Goal: Information Seeking & Learning: Learn about a topic

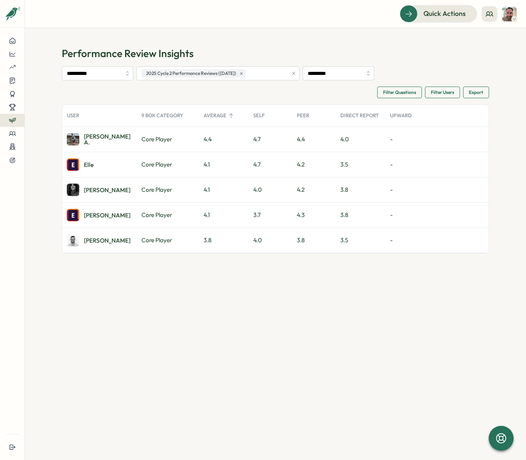
click at [108, 188] on div "[PERSON_NAME]" at bounding box center [99, 189] width 75 height 25
click at [90, 189] on div "Vic A." at bounding box center [107, 190] width 47 height 6
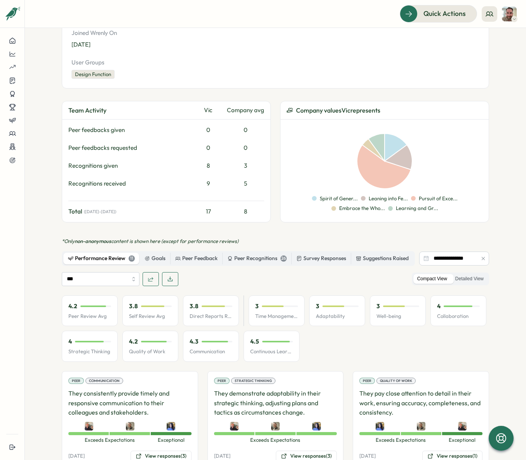
scroll to position [99, 0]
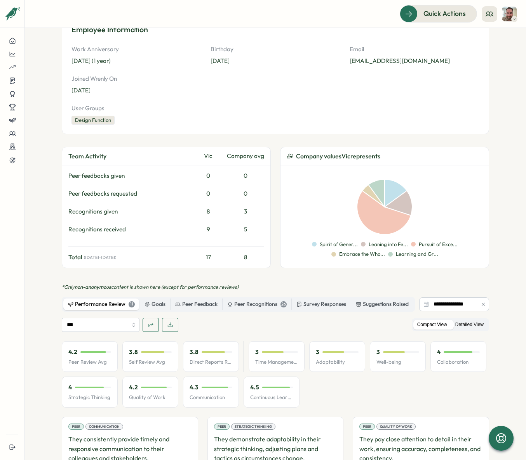
click at [471, 322] on label "Detailed View" at bounding box center [469, 325] width 36 height 10
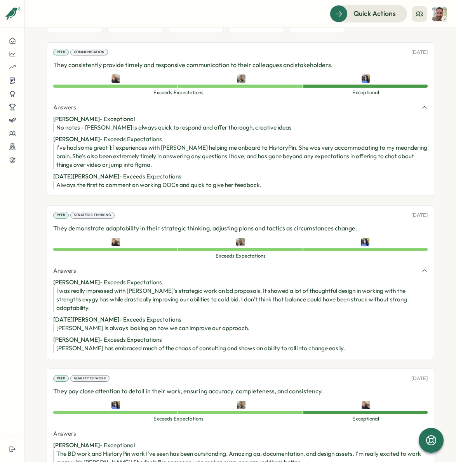
scroll to position [492, 0]
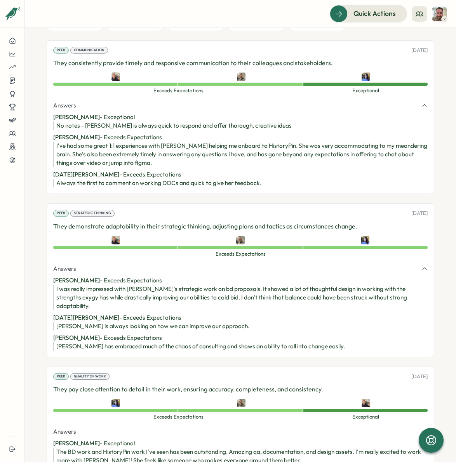
click at [121, 125] on div "No notes - [PERSON_NAME] is always quick to respond and offer thorough, creativ…" at bounding box center [241, 126] width 371 height 9
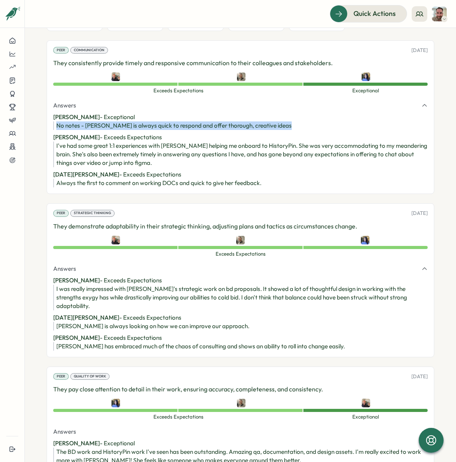
click at [121, 125] on div "No notes - [PERSON_NAME] is always quick to respond and offer thorough, creativ…" at bounding box center [241, 126] width 371 height 9
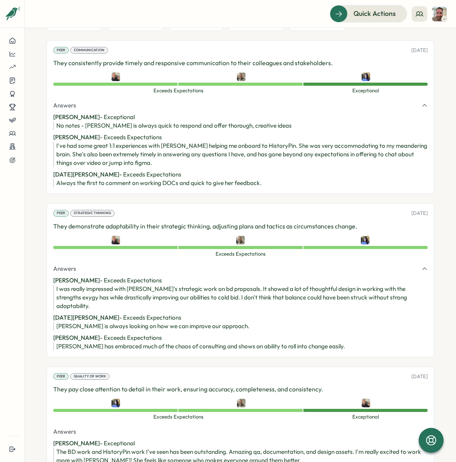
click at [136, 297] on div "I was really impressed with [PERSON_NAME]'s strategic work on bd proposals. It …" at bounding box center [241, 298] width 371 height 26
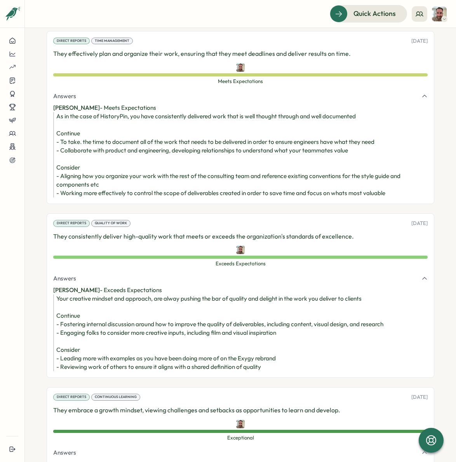
scroll to position [1467, 0]
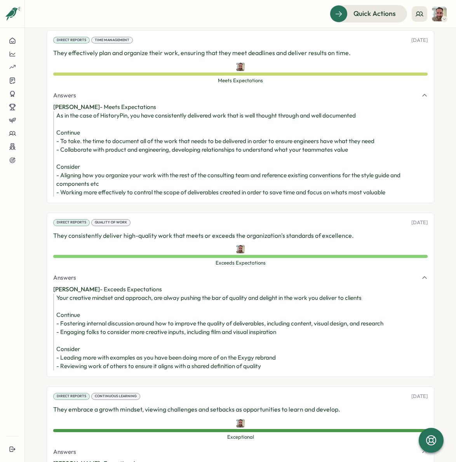
click at [264, 143] on div "As in the case of HistoryPin, you have consistently delivered work that is well…" at bounding box center [241, 153] width 371 height 85
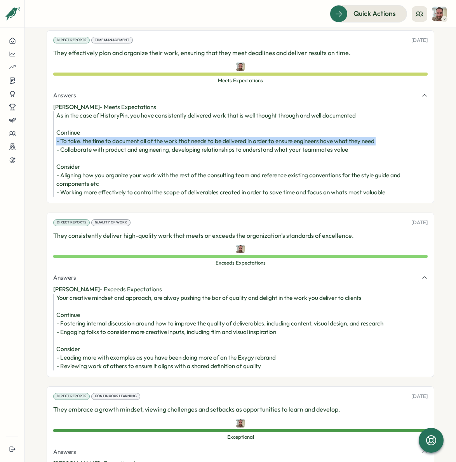
click at [264, 143] on div "As in the case of HistoryPin, you have consistently delivered work that is well…" at bounding box center [241, 153] width 371 height 85
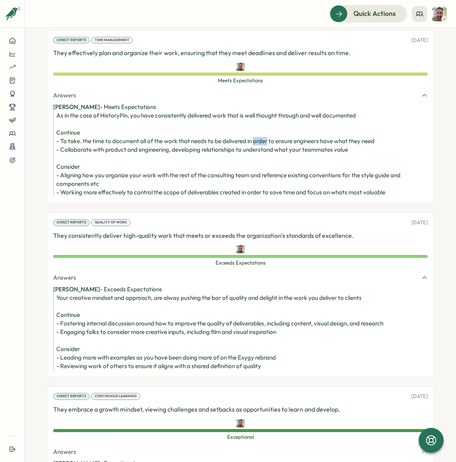
click at [264, 143] on div "As in the case of HistoryPin, you have consistently delivered work that is well…" at bounding box center [241, 153] width 371 height 85
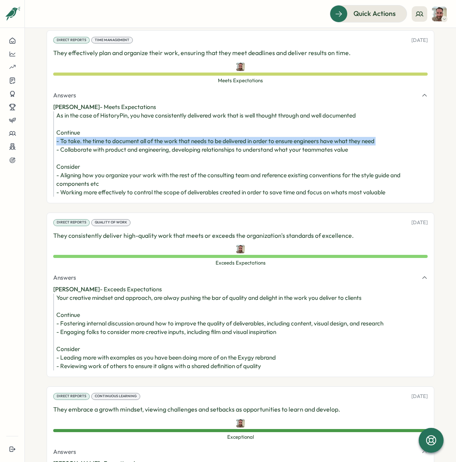
click at [264, 143] on div "As in the case of HistoryPin, you have consistently delivered work that is well…" at bounding box center [241, 153] width 371 height 85
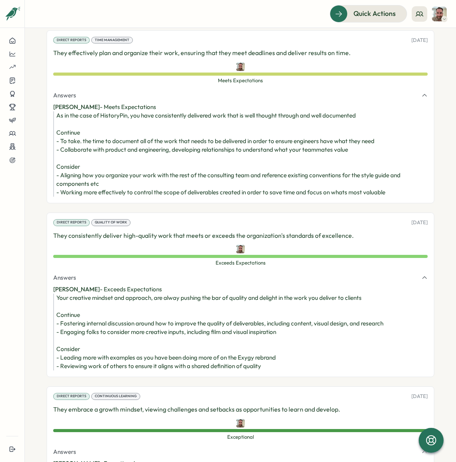
click at [264, 149] on div "As in the case of HistoryPin, you have consistently delivered work that is well…" at bounding box center [241, 153] width 371 height 85
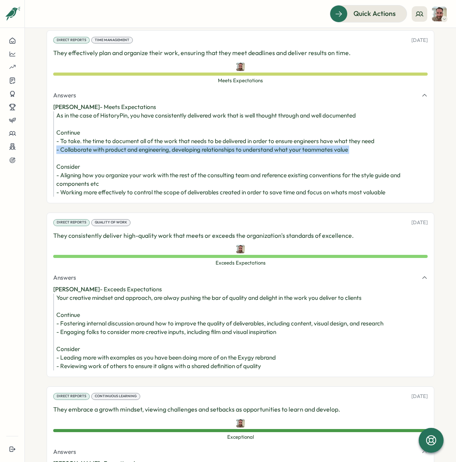
click at [264, 149] on div "As in the case of HistoryPin, you have consistently delivered work that is well…" at bounding box center [241, 153] width 371 height 85
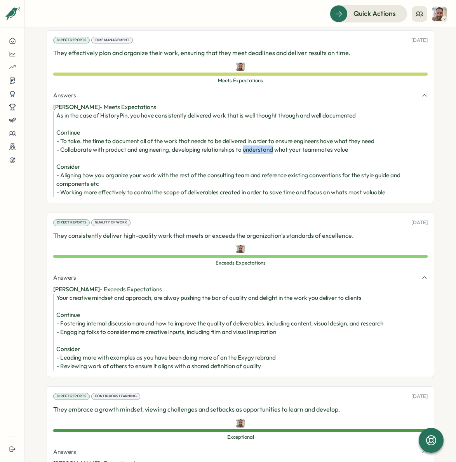
click at [264, 149] on div "As in the case of HistoryPin, you have consistently delivered work that is well…" at bounding box center [241, 153] width 371 height 85
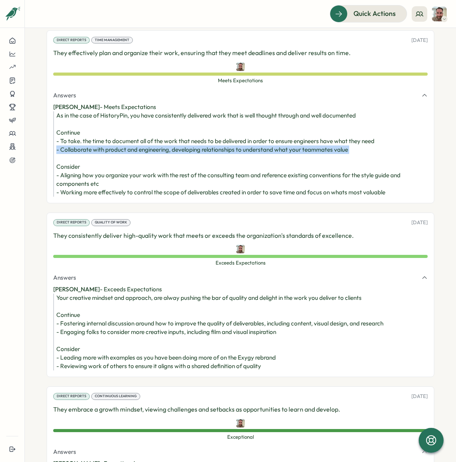
click at [264, 149] on div "As in the case of HistoryPin, you have consistently delivered work that is well…" at bounding box center [241, 153] width 371 height 85
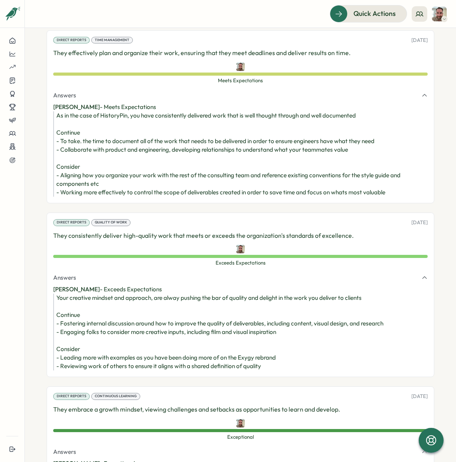
click at [263, 149] on div "As in the case of HistoryPin, you have consistently delivered work that is well…" at bounding box center [241, 153] width 371 height 85
click at [269, 150] on div "As in the case of HistoryPin, you have consistently delivered work that is well…" at bounding box center [241, 153] width 371 height 85
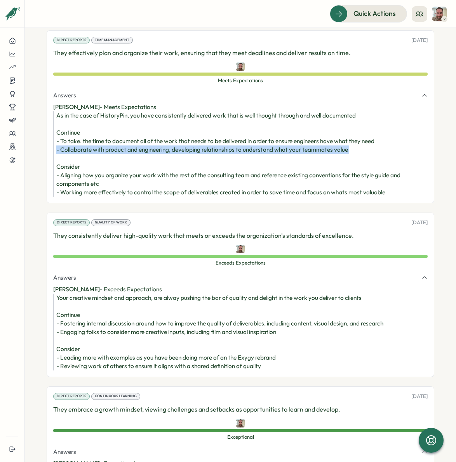
click at [269, 150] on div "As in the case of HistoryPin, you have consistently delivered work that is well…" at bounding box center [241, 153] width 371 height 85
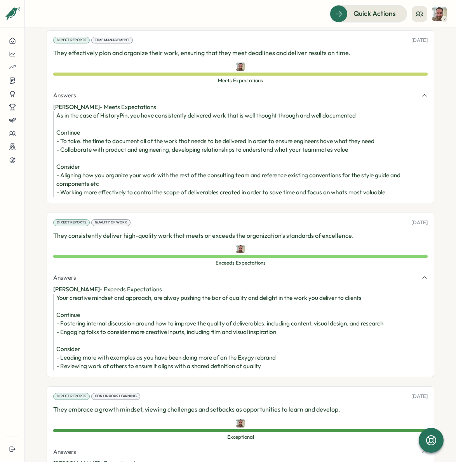
click at [262, 142] on div "As in the case of HistoryPin, you have consistently delivered work that is well…" at bounding box center [241, 153] width 371 height 85
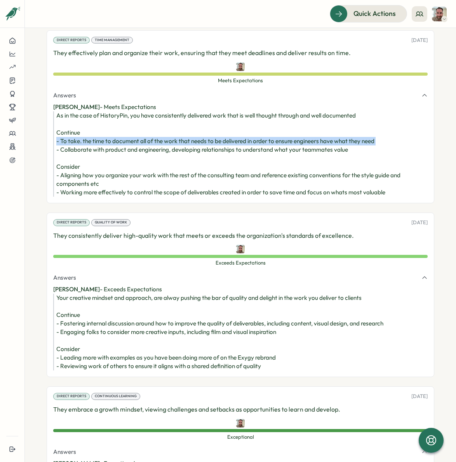
click at [262, 142] on div "As in the case of HistoryPin, you have consistently delivered work that is well…" at bounding box center [241, 153] width 371 height 85
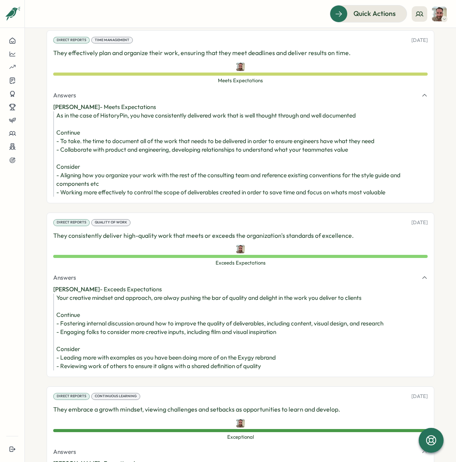
click at [262, 149] on div "As in the case of HistoryPin, you have consistently delivered work that is well…" at bounding box center [241, 153] width 371 height 85
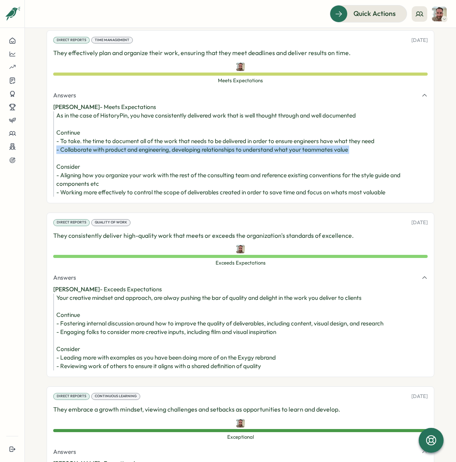
click at [262, 149] on div "As in the case of HistoryPin, you have consistently delivered work that is well…" at bounding box center [241, 153] width 371 height 85
click at [198, 151] on div "As in the case of HistoryPin, you have consistently delivered work that is well…" at bounding box center [241, 153] width 371 height 85
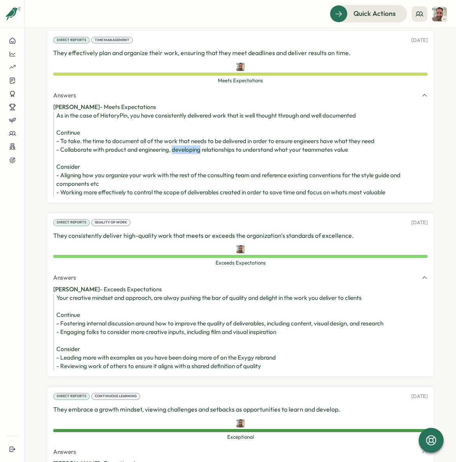
click at [198, 151] on div "As in the case of HistoryPin, you have consistently delivered work that is well…" at bounding box center [241, 153] width 371 height 85
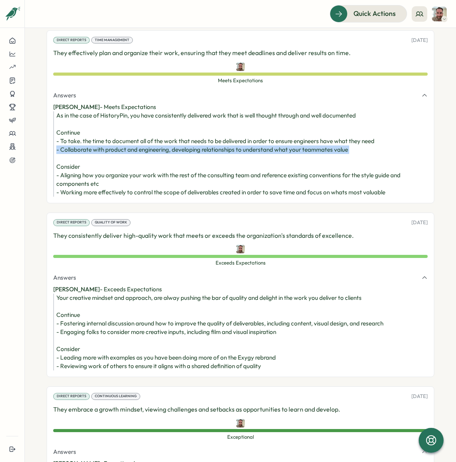
click at [198, 151] on div "As in the case of HistoryPin, you have consistently delivered work that is well…" at bounding box center [241, 153] width 371 height 85
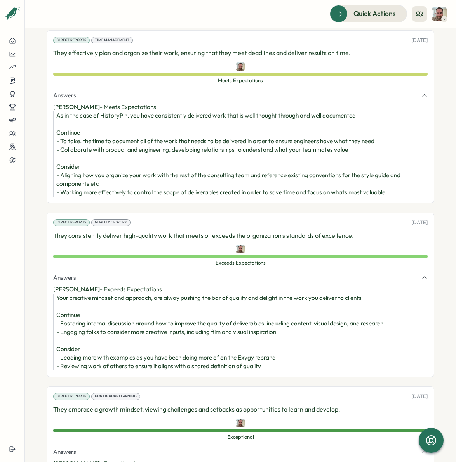
click at [189, 163] on div "As in the case of HistoryPin, you have consistently delivered work that is well…" at bounding box center [241, 153] width 371 height 85
click at [66, 168] on div "As in the case of HistoryPin, you have consistently delivered work that is well…" at bounding box center [241, 153] width 371 height 85
click at [71, 177] on div "As in the case of HistoryPin, you have consistently delivered work that is well…" at bounding box center [241, 153] width 371 height 85
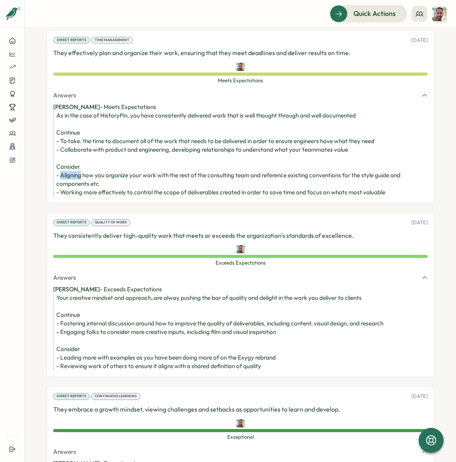
click at [71, 177] on div "As in the case of HistoryPin, you have consistently delivered work that is well…" at bounding box center [241, 153] width 371 height 85
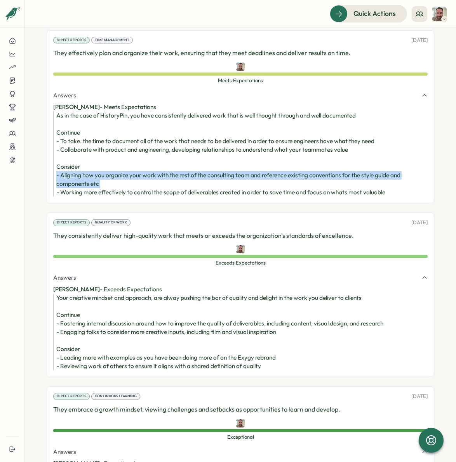
click at [71, 177] on div "As in the case of HistoryPin, you have consistently delivered work that is well…" at bounding box center [241, 153] width 371 height 85
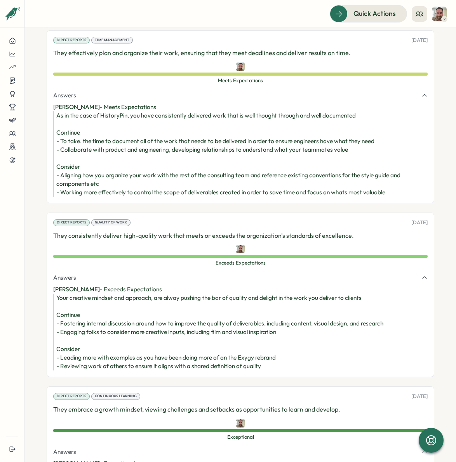
click at [70, 169] on div "As in the case of HistoryPin, you have consistently delivered work that is well…" at bounding box center [241, 153] width 371 height 85
click at [71, 180] on div "As in the case of HistoryPin, you have consistently delivered work that is well…" at bounding box center [241, 153] width 371 height 85
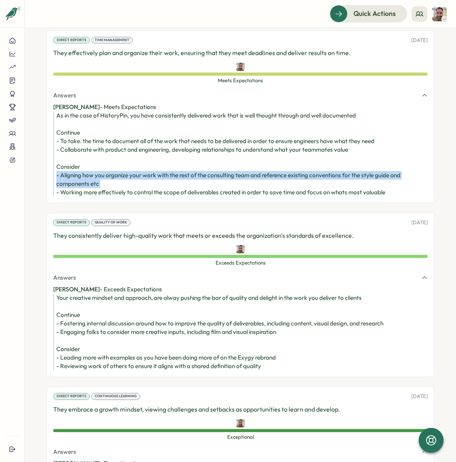
click at [71, 180] on div "As in the case of HistoryPin, you have consistently delivered work that is well…" at bounding box center [241, 153] width 371 height 85
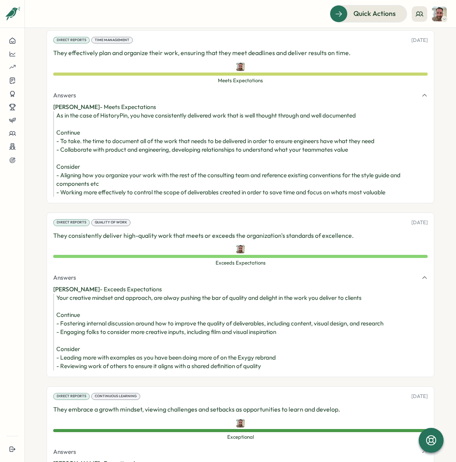
click at [81, 181] on div "As in the case of HistoryPin, you have consistently delivered work that is well…" at bounding box center [241, 153] width 371 height 85
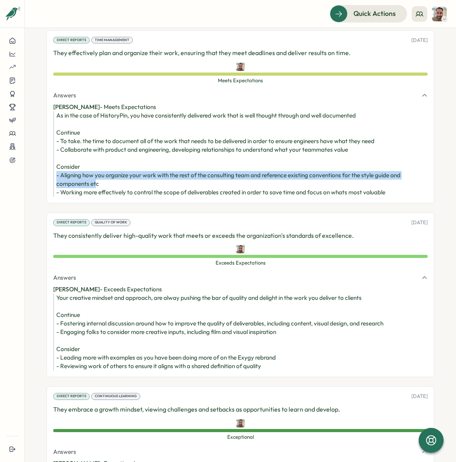
drag, startPoint x: 96, startPoint y: 180, endPoint x: 51, endPoint y: 175, distance: 44.9
click at [51, 175] on div "Direct Reports Time Management [DATE] They effectively plan and organize their …" at bounding box center [241, 116] width 388 height 173
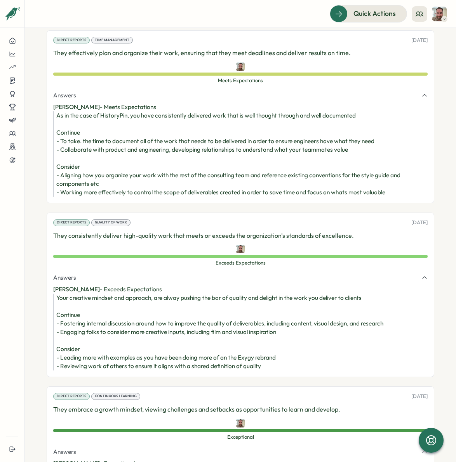
click at [120, 176] on div "As in the case of HistoryPin, you have consistently delivered work that is well…" at bounding box center [241, 153] width 371 height 85
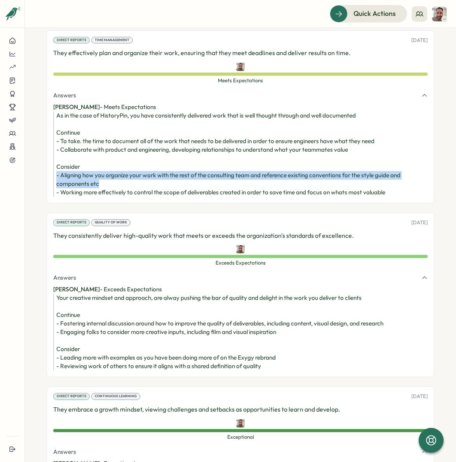
drag, startPoint x: 110, startPoint y: 185, endPoint x: 49, endPoint y: 175, distance: 61.4
click at [49, 175] on div "Direct Reports Time Management [DATE] They effectively plan and organize their …" at bounding box center [241, 116] width 388 height 173
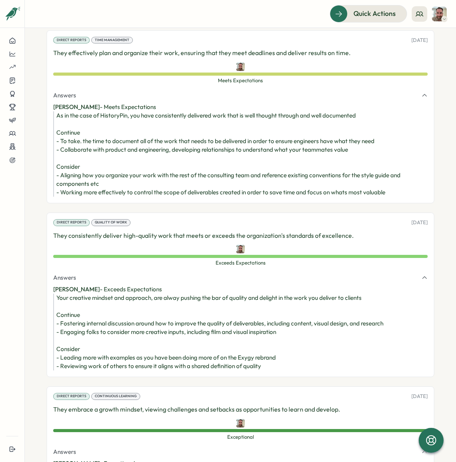
click at [93, 175] on div "As in the case of HistoryPin, you have consistently delivered work that is well…" at bounding box center [241, 153] width 371 height 85
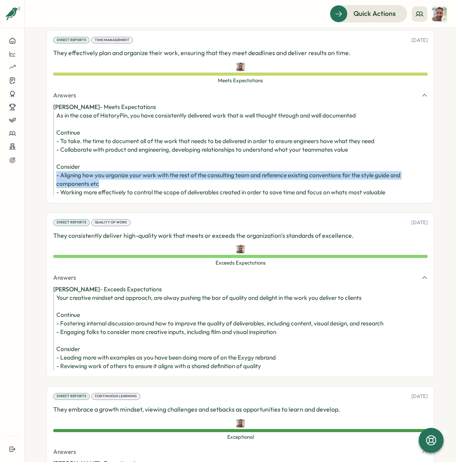
drag, startPoint x: 107, startPoint y: 182, endPoint x: 49, endPoint y: 174, distance: 58.7
click at [49, 174] on div "Direct Reports Time Management [DATE] They effectively plan and organize their …" at bounding box center [241, 116] width 388 height 173
click at [120, 188] on div "As in the case of HistoryPin, you have consistently delivered work that is well…" at bounding box center [241, 153] width 371 height 85
drag, startPoint x: 98, startPoint y: 186, endPoint x: 50, endPoint y: 179, distance: 47.8
click at [50, 179] on div "Direct Reports Time Management [DATE] They effectively plan and organize their …" at bounding box center [241, 116] width 388 height 173
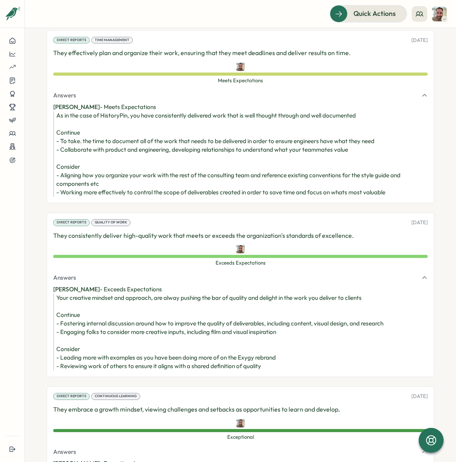
click at [87, 191] on div "As in the case of HistoryPin, you have consistently delivered work that is well…" at bounding box center [241, 153] width 371 height 85
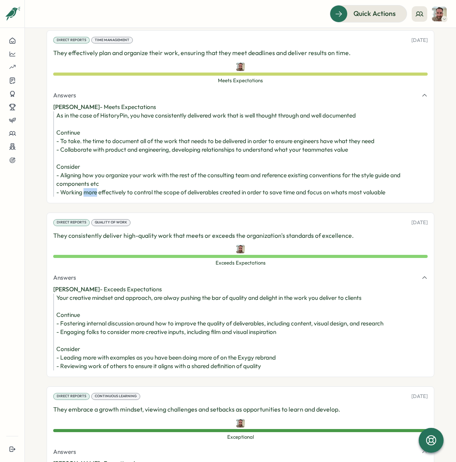
click at [87, 191] on div "As in the case of HistoryPin, you have consistently delivered work that is well…" at bounding box center [241, 153] width 371 height 85
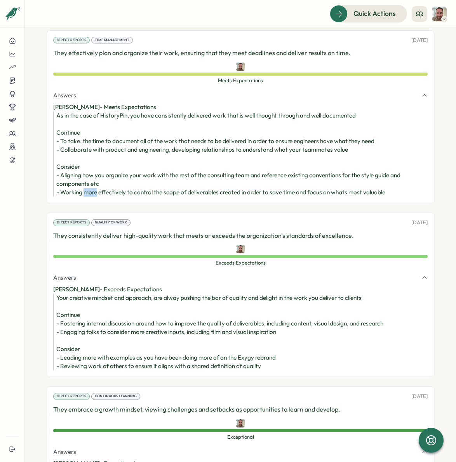
click at [87, 191] on div "As in the case of HistoryPin, you have consistently delivered work that is well…" at bounding box center [241, 153] width 371 height 85
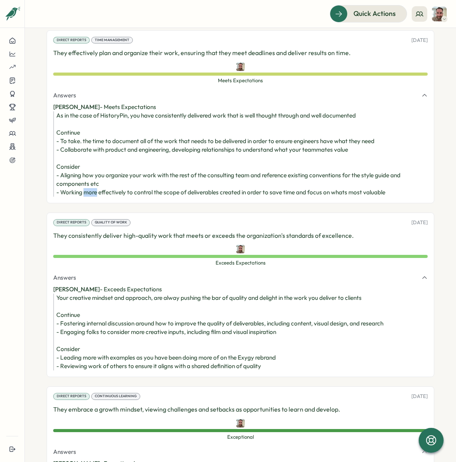
click at [87, 191] on div "As in the case of HistoryPin, you have consistently delivered work that is well…" at bounding box center [241, 153] width 371 height 85
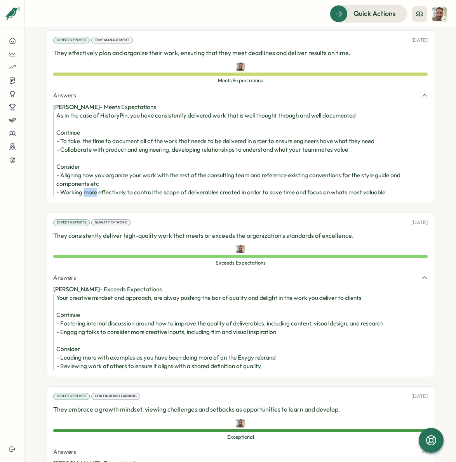
click at [87, 191] on div "As in the case of HistoryPin, you have consistently delivered work that is well…" at bounding box center [241, 153] width 371 height 85
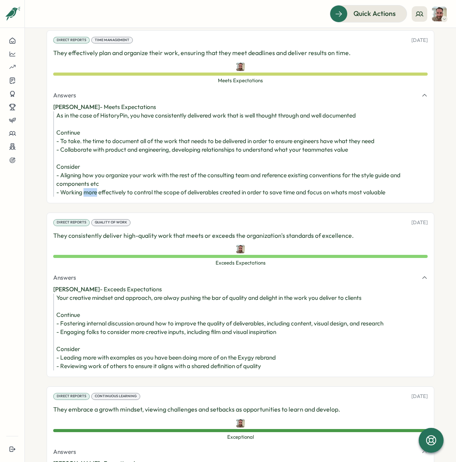
click at [87, 191] on div "As in the case of HistoryPin, you have consistently delivered work that is well…" at bounding box center [241, 153] width 371 height 85
click at [80, 177] on div "As in the case of HistoryPin, you have consistently delivered work that is well…" at bounding box center [241, 153] width 371 height 85
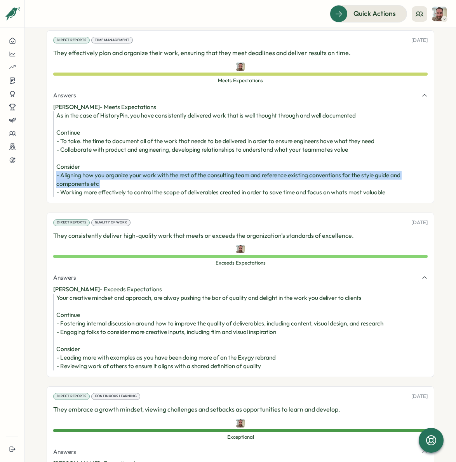
click at [80, 177] on div "As in the case of HistoryPin, you have consistently delivered work that is well…" at bounding box center [241, 153] width 371 height 85
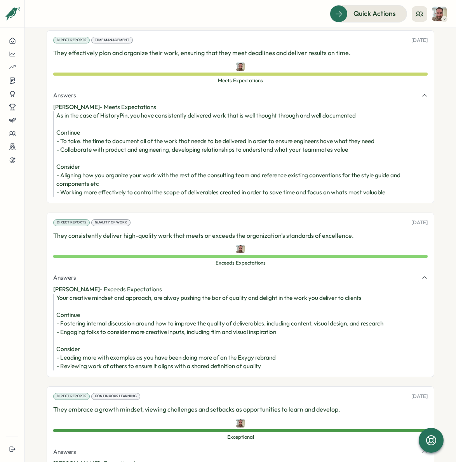
click at [97, 180] on div "As in the case of HistoryPin, you have consistently delivered work that is well…" at bounding box center [241, 153] width 371 height 85
click at [111, 193] on div "As in the case of HistoryPin, you have consistently delivered work that is well…" at bounding box center [241, 153] width 371 height 85
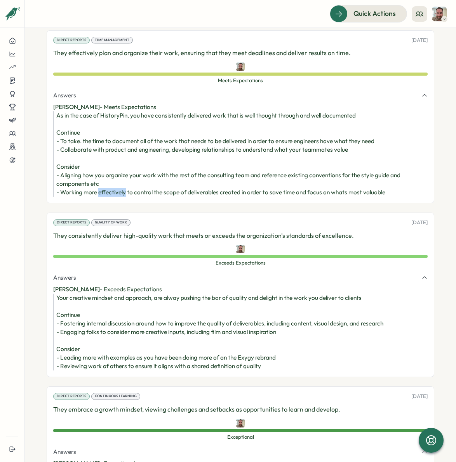
click at [111, 193] on div "As in the case of HistoryPin, you have consistently delivered work that is well…" at bounding box center [241, 153] width 371 height 85
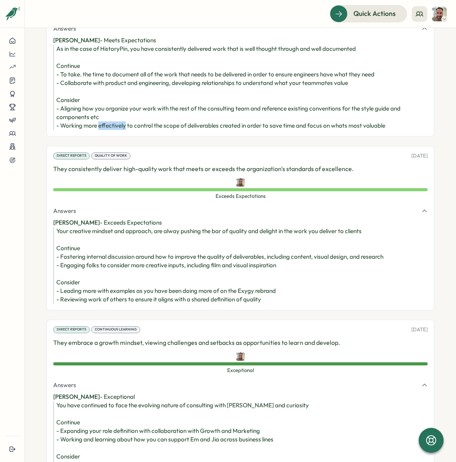
scroll to position [1540, 0]
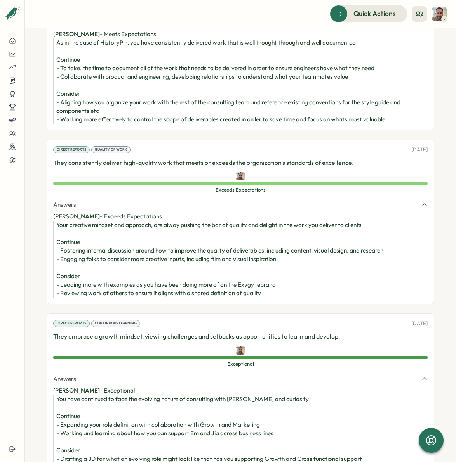
click at [103, 273] on div "Your creative mindset and approach, are alway pushing the bar of quality and de…" at bounding box center [241, 259] width 371 height 77
click at [83, 168] on p "They consistently deliver high-quality work that meets or exceeds the organizat…" at bounding box center [240, 163] width 374 height 10
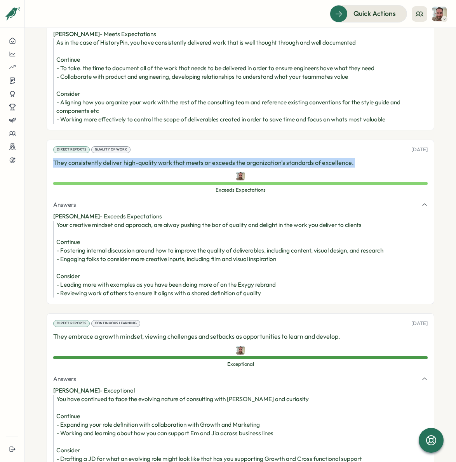
click at [83, 168] on p "They consistently deliver high-quality work that meets or exceeds the organizat…" at bounding box center [240, 163] width 374 height 10
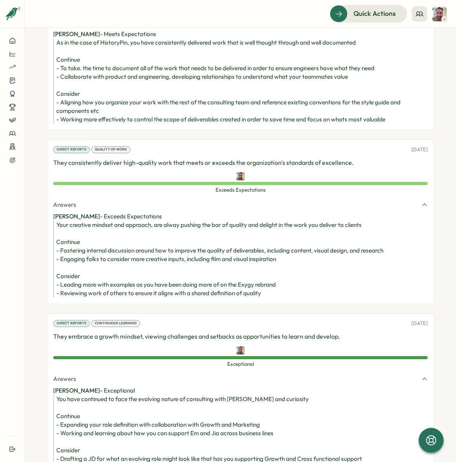
click at [83, 168] on p "They consistently deliver high-quality work that meets or exceeds the organizat…" at bounding box center [240, 163] width 374 height 10
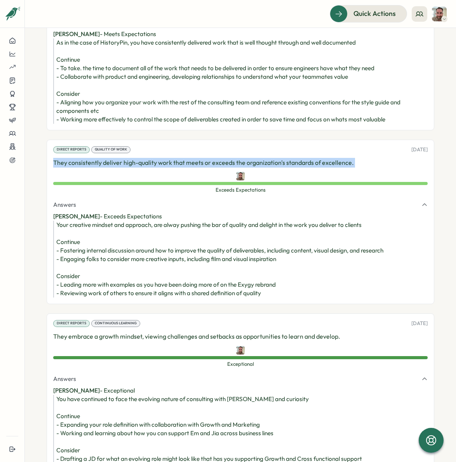
click at [83, 168] on p "They consistently deliver high-quality work that meets or exceeds the organizat…" at bounding box center [240, 163] width 374 height 10
click at [87, 209] on button "Answers" at bounding box center [240, 205] width 374 height 9
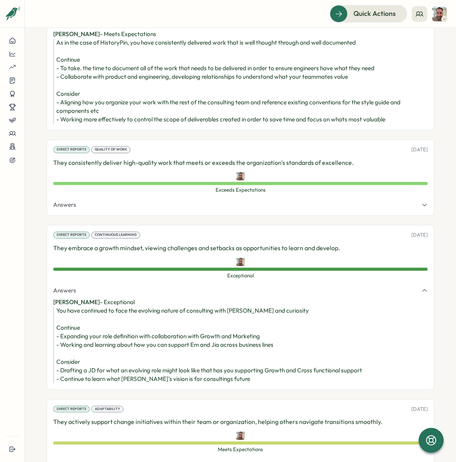
click at [87, 216] on div "Direct Reports Quality of Work [DATE] They consistently deliver high-quality wo…" at bounding box center [241, 178] width 388 height 76
click at [74, 209] on span "Answers" at bounding box center [64, 205] width 23 height 9
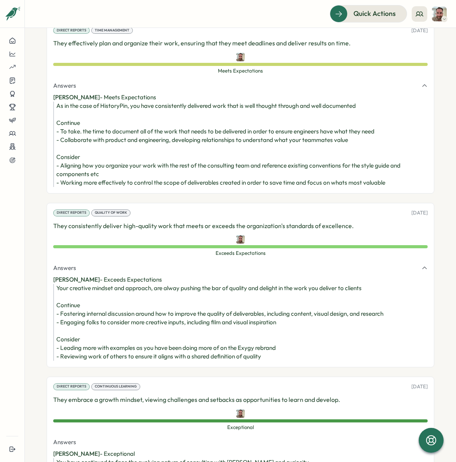
scroll to position [1461, 0]
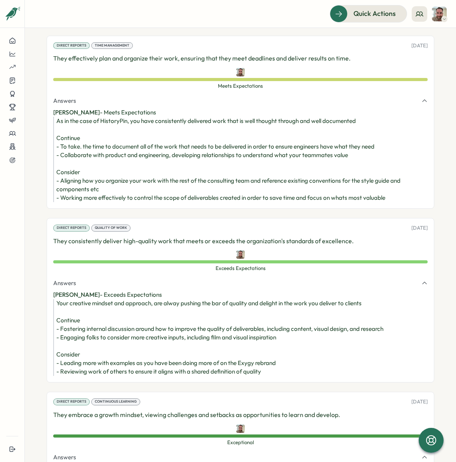
click at [369, 97] on button "Answers" at bounding box center [240, 101] width 374 height 9
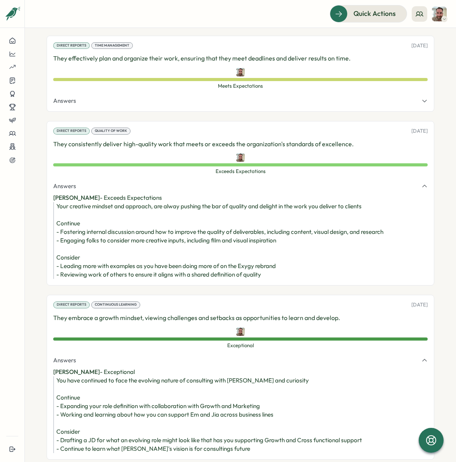
click at [369, 99] on button "Answers" at bounding box center [240, 101] width 374 height 9
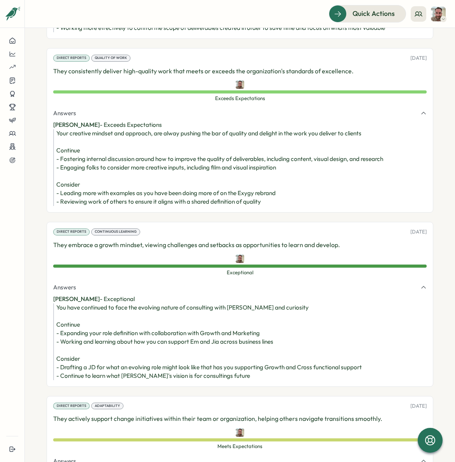
scroll to position [1632, 0]
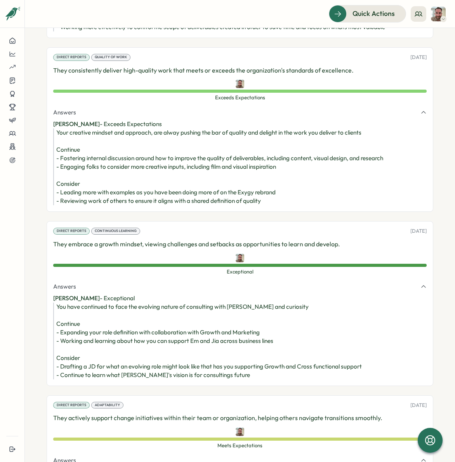
click at [230, 151] on div "Your creative mindset and approach, are alway pushing the bar of quality and de…" at bounding box center [241, 167] width 370 height 77
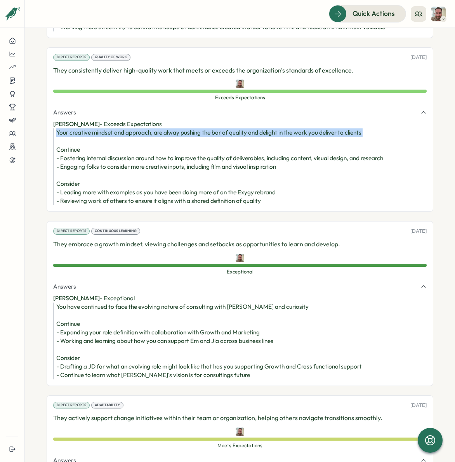
click at [230, 151] on div "Your creative mindset and approach, are alway pushing the bar of quality and de…" at bounding box center [241, 167] width 370 height 77
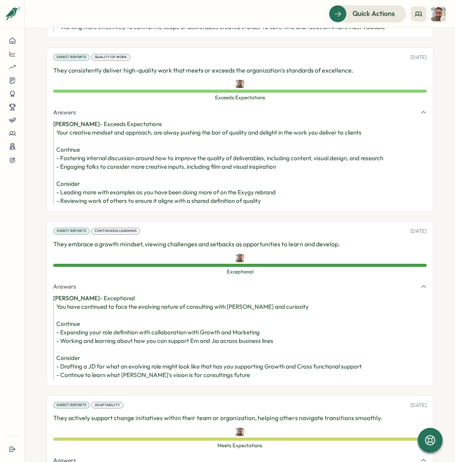
click at [134, 129] on p "[PERSON_NAME] - Exceeds Expectations" at bounding box center [240, 124] width 374 height 9
click at [126, 149] on div "Your creative mindset and approach, are alway pushing the bar of quality and de…" at bounding box center [241, 167] width 370 height 77
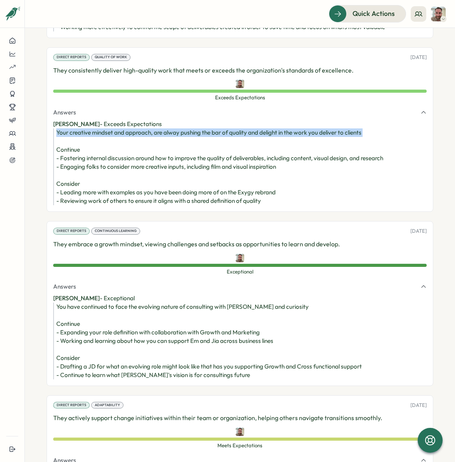
click at [126, 149] on div "Your creative mindset and approach, are alway pushing the bar of quality and de…" at bounding box center [241, 167] width 370 height 77
click at [128, 152] on div "Your creative mindset and approach, are alway pushing the bar of quality and de…" at bounding box center [241, 167] width 370 height 77
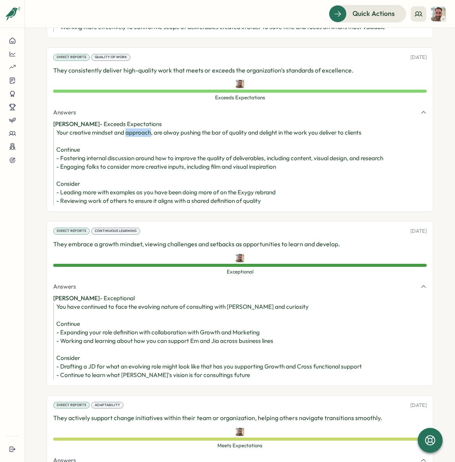
click at [128, 152] on div "Your creative mindset and approach, are alway pushing the bar of quality and de…" at bounding box center [241, 167] width 370 height 77
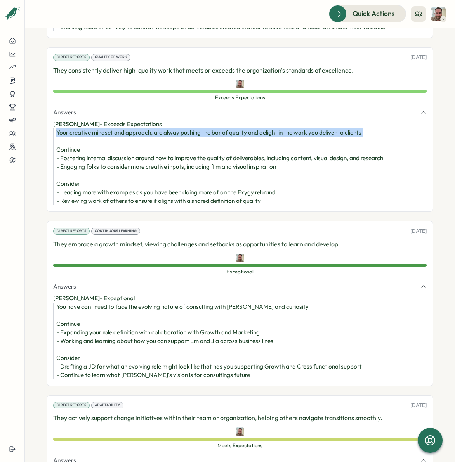
click at [128, 152] on div "Your creative mindset and approach, are alway pushing the bar of quality and de…" at bounding box center [241, 167] width 370 height 77
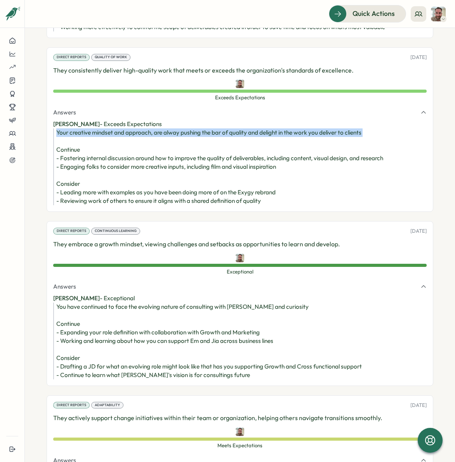
click at [128, 152] on div "Your creative mindset and approach, are alway pushing the bar of quality and de…" at bounding box center [241, 167] width 370 height 77
click at [113, 147] on div "Your creative mindset and approach, are alway pushing the bar of quality and de…" at bounding box center [241, 167] width 370 height 77
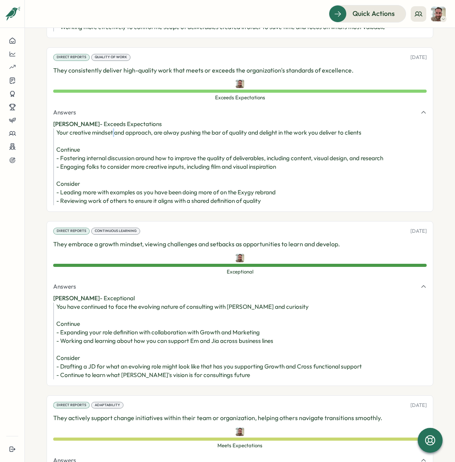
click at [113, 147] on div "Your creative mindset and approach, are alway pushing the bar of quality and de…" at bounding box center [241, 167] width 370 height 77
click at [113, 151] on div "Your creative mindset and approach, are alway pushing the bar of quality and de…" at bounding box center [241, 167] width 370 height 77
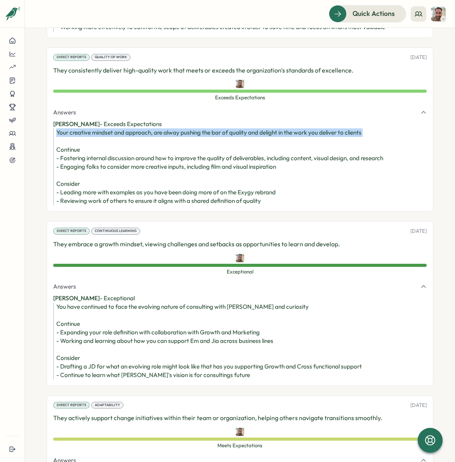
click at [113, 151] on div "Your creative mindset and approach, are alway pushing the bar of quality and de…" at bounding box center [241, 167] width 370 height 77
click at [114, 151] on div "Your creative mindset and approach, are alway pushing the bar of quality and de…" at bounding box center [241, 167] width 370 height 77
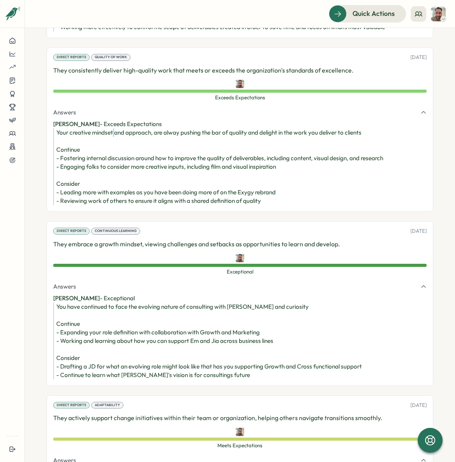
click at [114, 151] on div "Your creative mindset and approach, are alway pushing the bar of quality and de…" at bounding box center [241, 167] width 370 height 77
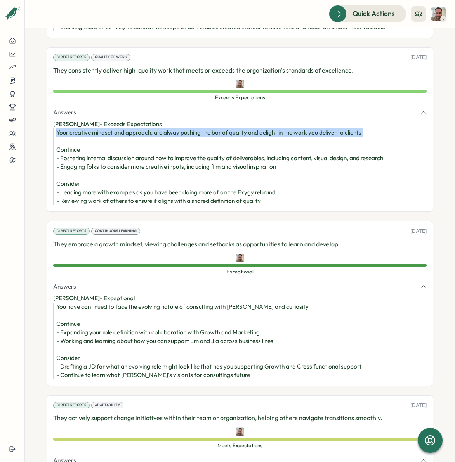
click at [114, 151] on div "Your creative mindset and approach, are alway pushing the bar of quality and de…" at bounding box center [241, 167] width 370 height 77
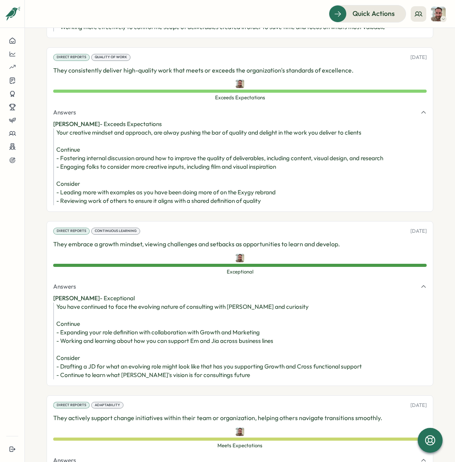
click at [115, 175] on div "Your creative mindset and approach, are alway pushing the bar of quality and de…" at bounding box center [241, 167] width 370 height 77
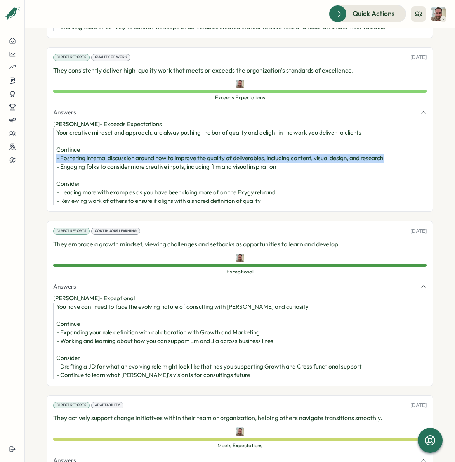
click at [115, 175] on div "Your creative mindset and approach, are alway pushing the bar of quality and de…" at bounding box center [241, 167] width 370 height 77
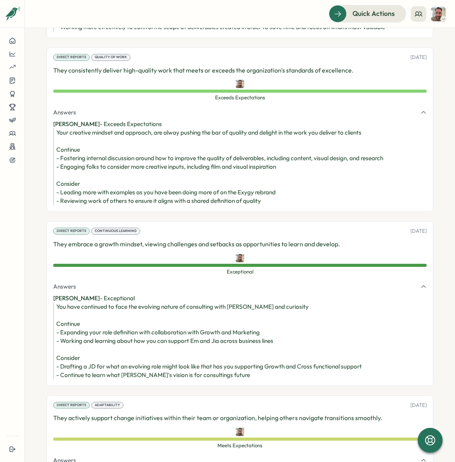
click at [114, 186] on div "Your creative mindset and approach, are alway pushing the bar of quality and de…" at bounding box center [241, 167] width 370 height 77
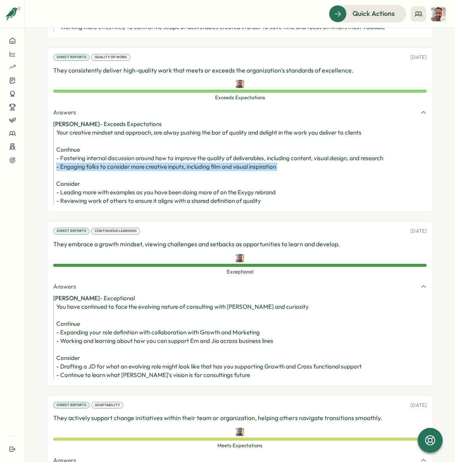
click at [114, 186] on div "Your creative mindset and approach, are alway pushing the bar of quality and de…" at bounding box center [241, 167] width 370 height 77
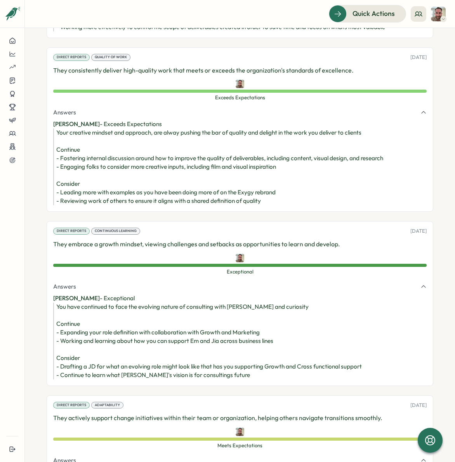
click at [139, 175] on div "Your creative mindset and approach, are alway pushing the bar of quality and de…" at bounding box center [241, 167] width 370 height 77
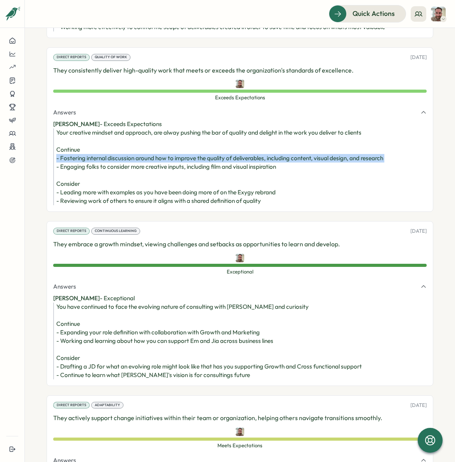
click at [139, 175] on div "Your creative mindset and approach, are alway pushing the bar of quality and de…" at bounding box center [241, 167] width 370 height 77
drag, startPoint x: 98, startPoint y: 178, endPoint x: 390, endPoint y: 178, distance: 291.6
click at [390, 178] on div "Your creative mindset and approach, are alway pushing the bar of quality and de…" at bounding box center [241, 167] width 370 height 77
click at [384, 178] on div "Your creative mindset and approach, are alway pushing the bar of quality and de…" at bounding box center [241, 167] width 370 height 77
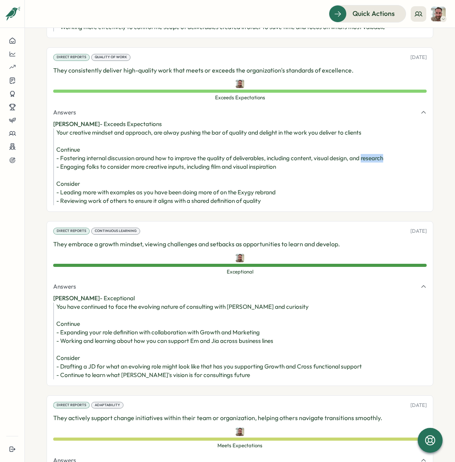
click at [384, 178] on div "Your creative mindset and approach, are alway pushing the bar of quality and de…" at bounding box center [241, 167] width 370 height 77
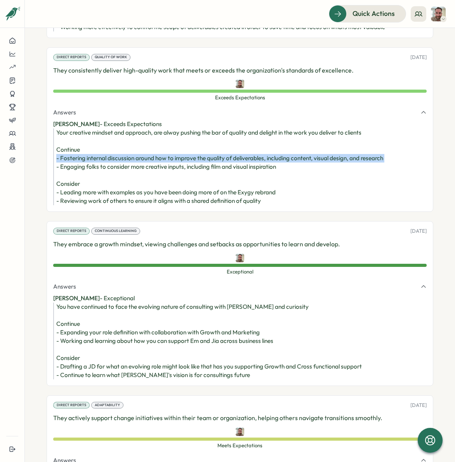
click at [384, 178] on div "Your creative mindset and approach, are alway pushing the bar of quality and de…" at bounding box center [241, 167] width 370 height 77
click at [368, 177] on div "Your creative mindset and approach, are alway pushing the bar of quality and de…" at bounding box center [241, 167] width 370 height 77
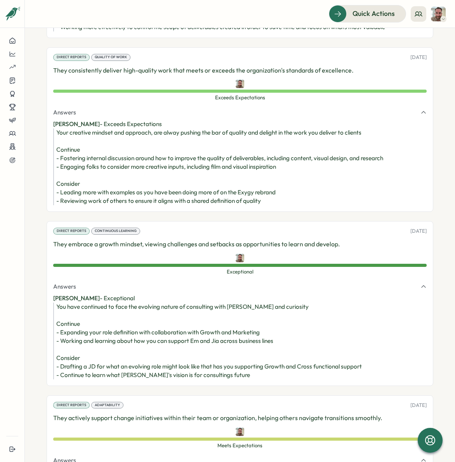
click at [287, 180] on div "Your creative mindset and approach, are alway pushing the bar of quality and de…" at bounding box center [241, 167] width 370 height 77
click at [271, 175] on div "Your creative mindset and approach, are alway pushing the bar of quality and de…" at bounding box center [241, 167] width 370 height 77
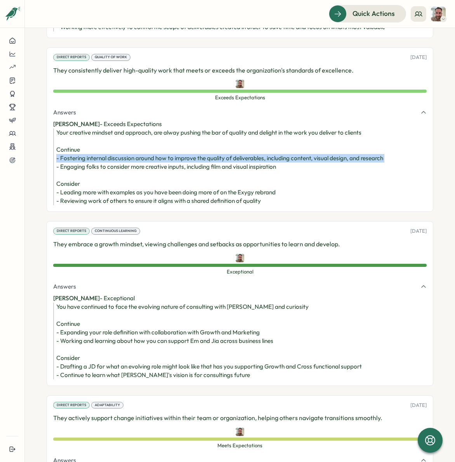
click at [271, 175] on div "Your creative mindset and approach, are alway pushing the bar of quality and de…" at bounding box center [241, 167] width 370 height 77
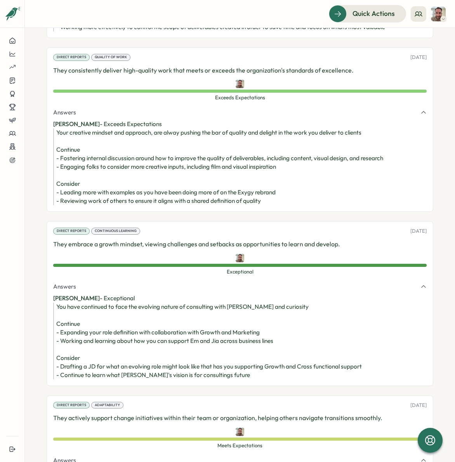
click at [271, 175] on div "Your creative mindset and approach, are alway pushing the bar of quality and de…" at bounding box center [241, 167] width 370 height 77
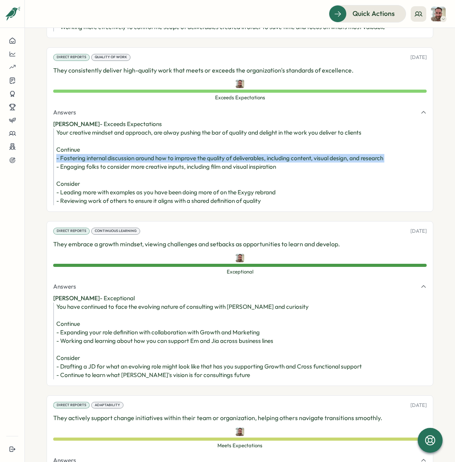
click at [271, 175] on div "Your creative mindset and approach, are alway pushing the bar of quality and de…" at bounding box center [241, 167] width 370 height 77
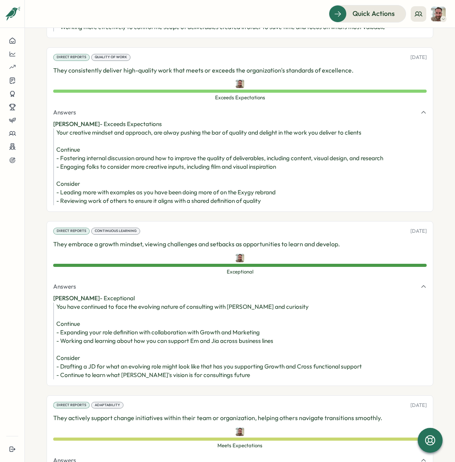
click at [257, 187] on div "Your creative mindset and approach, are alway pushing the bar of quality and de…" at bounding box center [241, 167] width 370 height 77
click at [251, 185] on div "Your creative mindset and approach, are alway pushing the bar of quality and de…" at bounding box center [241, 167] width 370 height 77
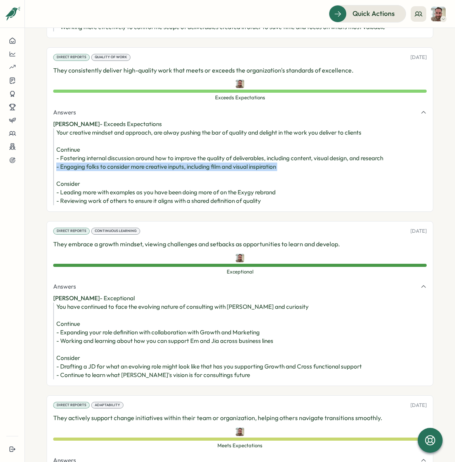
click at [251, 185] on div "Your creative mindset and approach, are alway pushing the bar of quality and de…" at bounding box center [241, 167] width 370 height 77
click at [249, 181] on div "Your creative mindset and approach, are alway pushing the bar of quality and de…" at bounding box center [241, 167] width 370 height 77
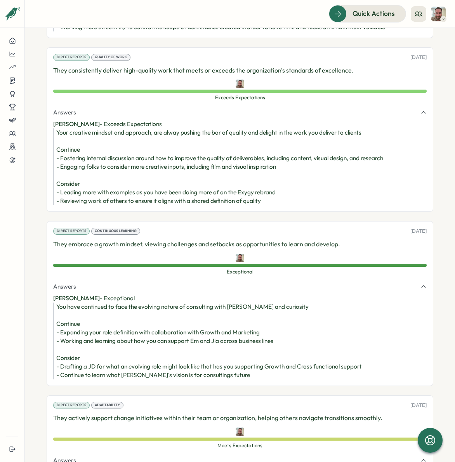
click at [246, 179] on div "Your creative mindset and approach, are alway pushing the bar of quality and de…" at bounding box center [241, 167] width 370 height 77
click at [238, 176] on div "Your creative mindset and approach, are alway pushing the bar of quality and de…" at bounding box center [241, 167] width 370 height 77
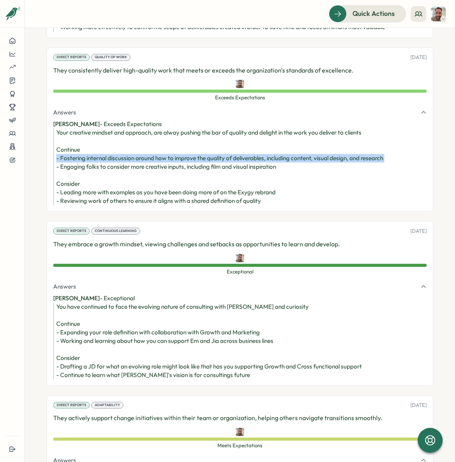
click at [238, 176] on div "Your creative mindset and approach, are alway pushing the bar of quality and de…" at bounding box center [241, 167] width 370 height 77
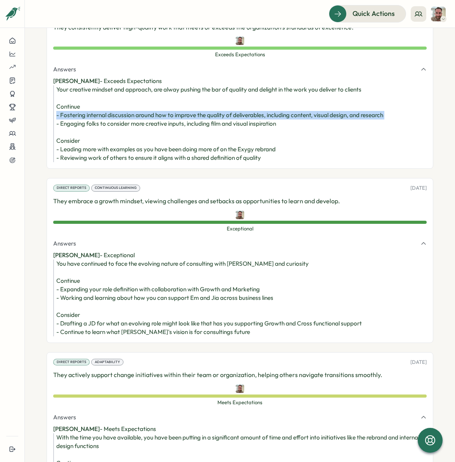
scroll to position [1682, 0]
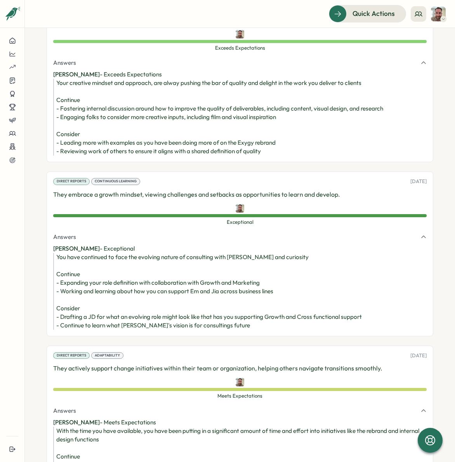
click at [237, 302] on div "You have continued to face the evolving nature of consulting with [PERSON_NAME]…" at bounding box center [241, 291] width 370 height 77
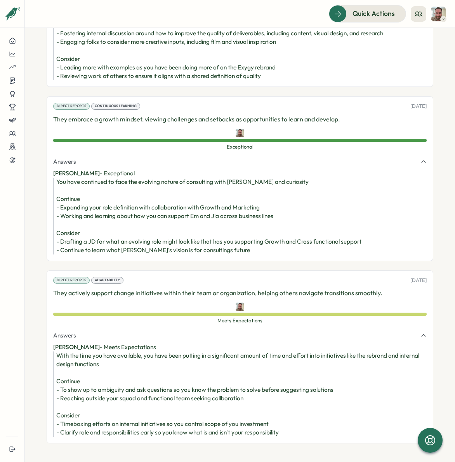
scroll to position [1851, 0]
drag, startPoint x: 229, startPoint y: 200, endPoint x: 225, endPoint y: 266, distance: 66.6
click at [224, 318] on span "Meets Expectations" at bounding box center [240, 321] width 374 height 7
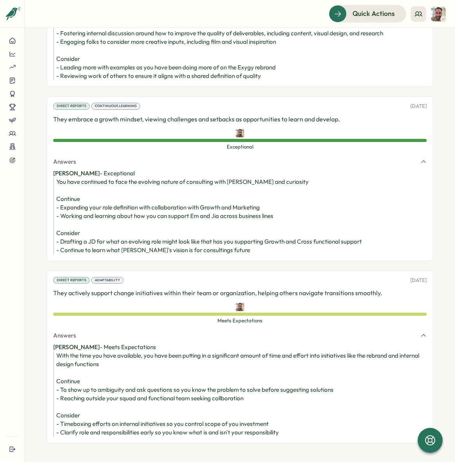
drag, startPoint x: 350, startPoint y: 436, endPoint x: 360, endPoint y: 438, distance: 9.8
click at [352, 436] on div "With the time you have available, you have been putting in a significant amount…" at bounding box center [241, 394] width 370 height 85
click at [287, 375] on div "With the time you have available, you have been putting in a significant amount…" at bounding box center [241, 394] width 370 height 85
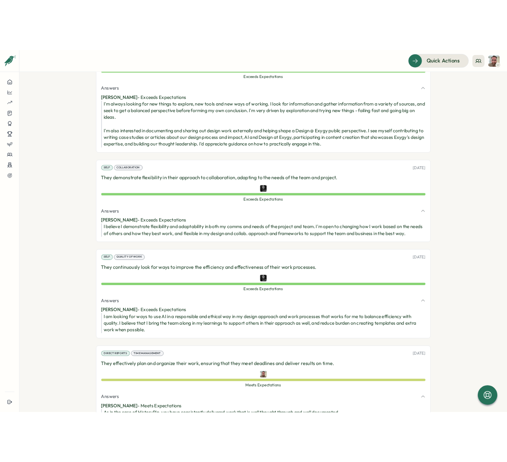
scroll to position [551, 0]
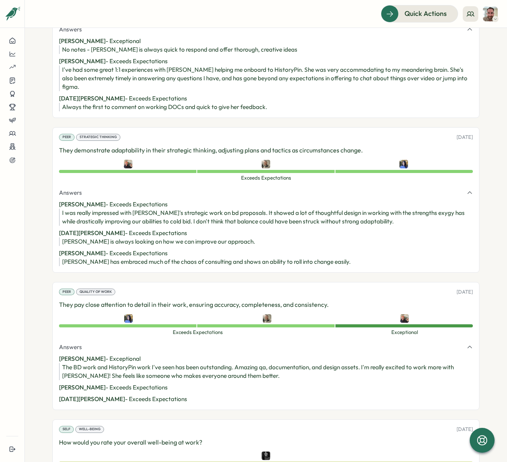
click at [432, 94] on p "[DATE][PERSON_NAME] - Exceeds Expectations" at bounding box center [266, 98] width 414 height 9
